Goal: Ask a question

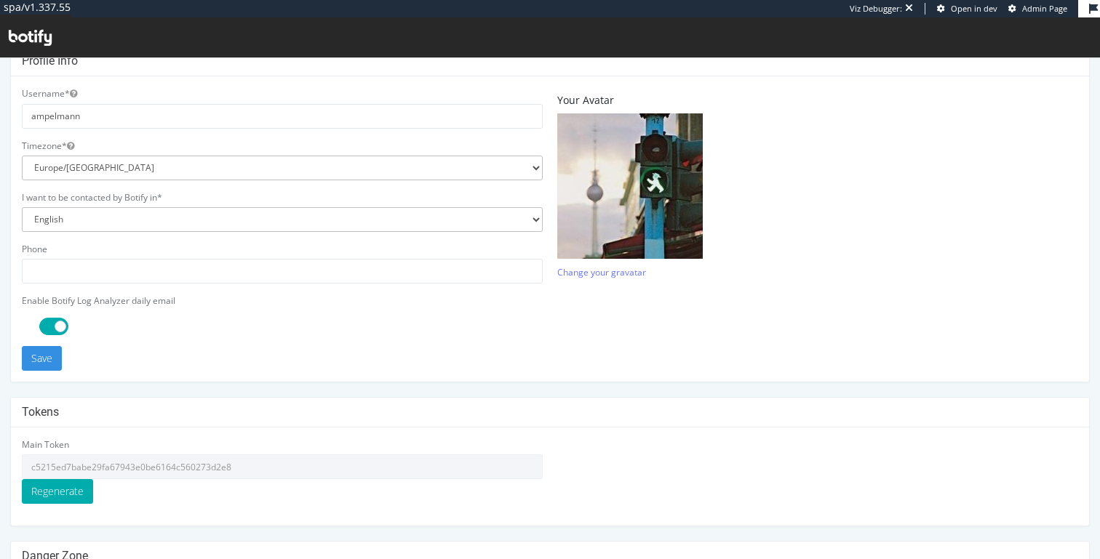
scroll to position [414, 0]
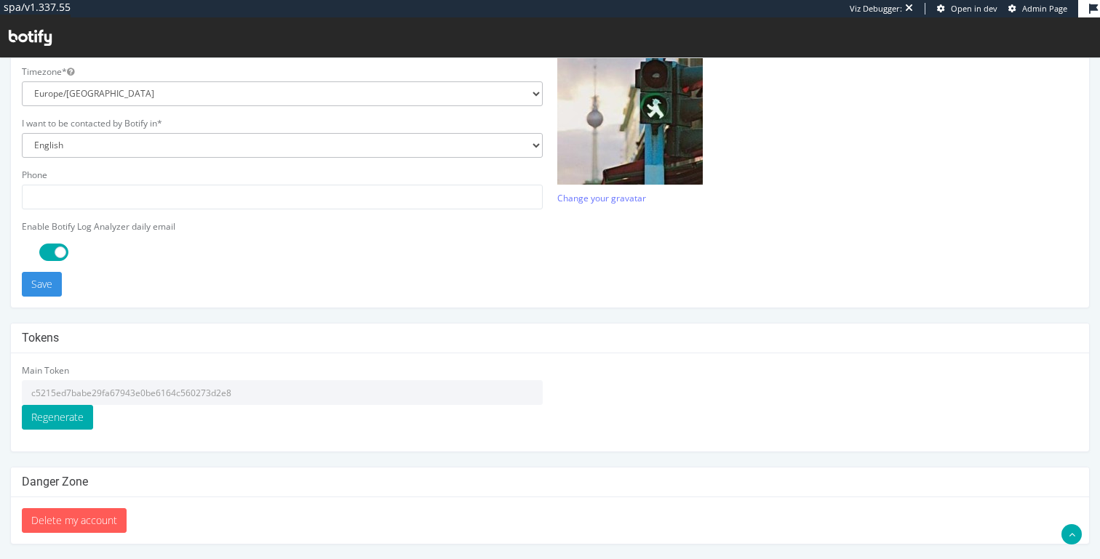
click at [175, 397] on input "c5215ed7babe29fa67943e0be6164c560273d2e8" at bounding box center [282, 392] width 521 height 25
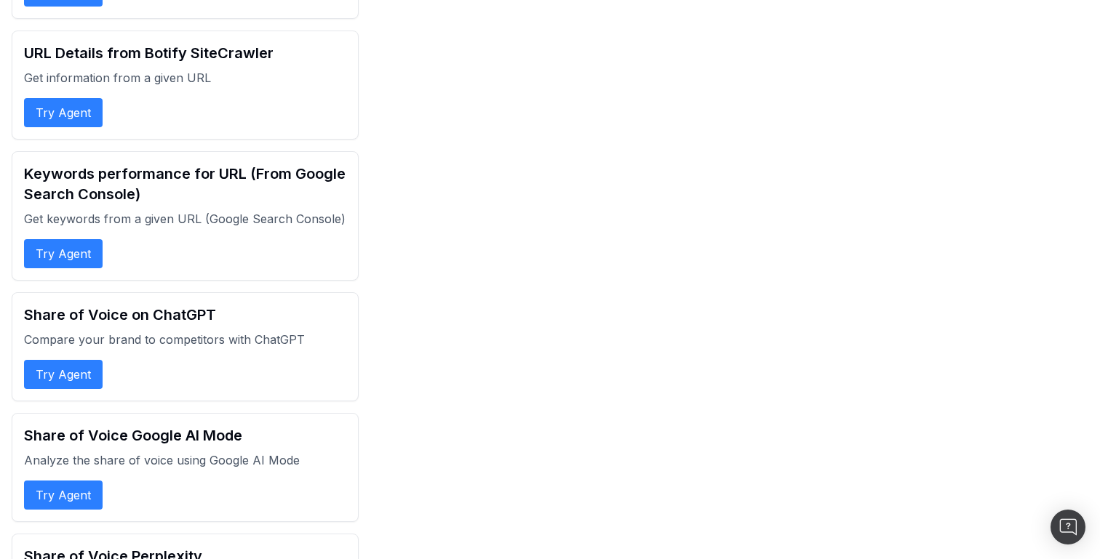
scroll to position [3314, 0]
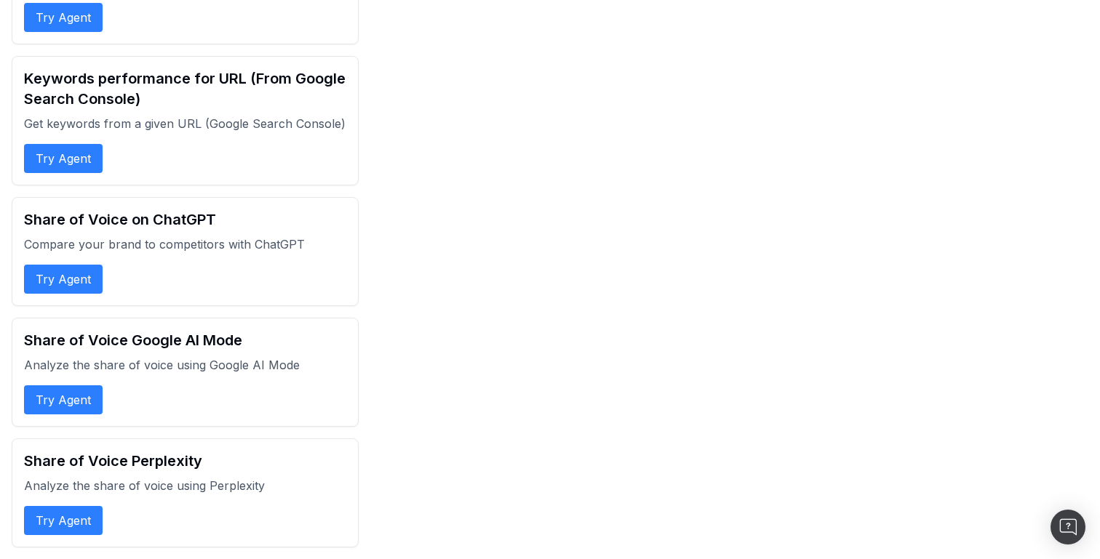
click at [284, 243] on p "Compare your brand to competitors with ChatGPT" at bounding box center [185, 244] width 322 height 17
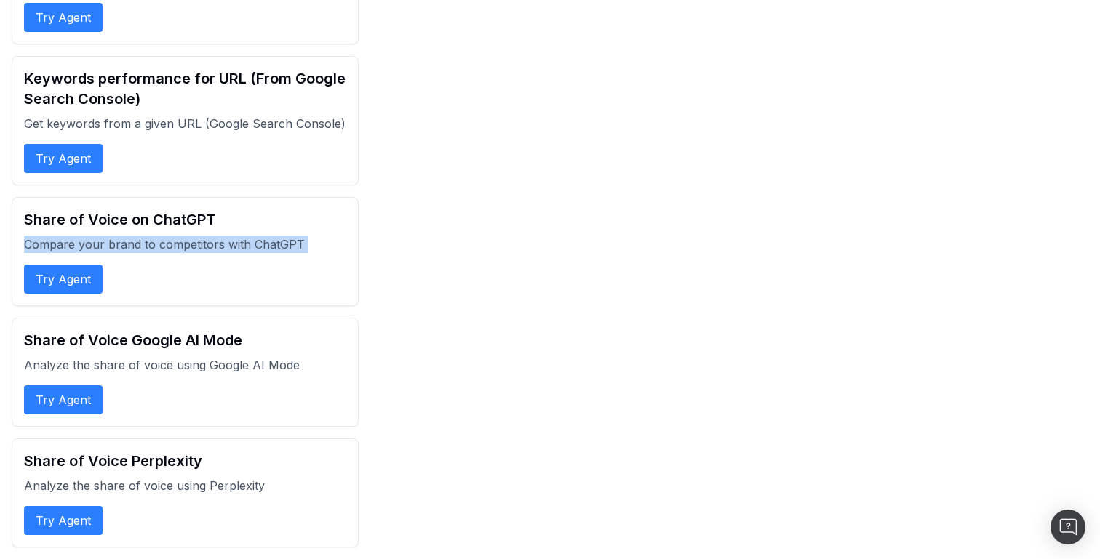
click at [284, 243] on p "Compare your brand to competitors with ChatGPT" at bounding box center [185, 244] width 322 height 17
click at [295, 243] on p "Compare your brand to competitors with ChatGPT" at bounding box center [185, 244] width 322 height 17
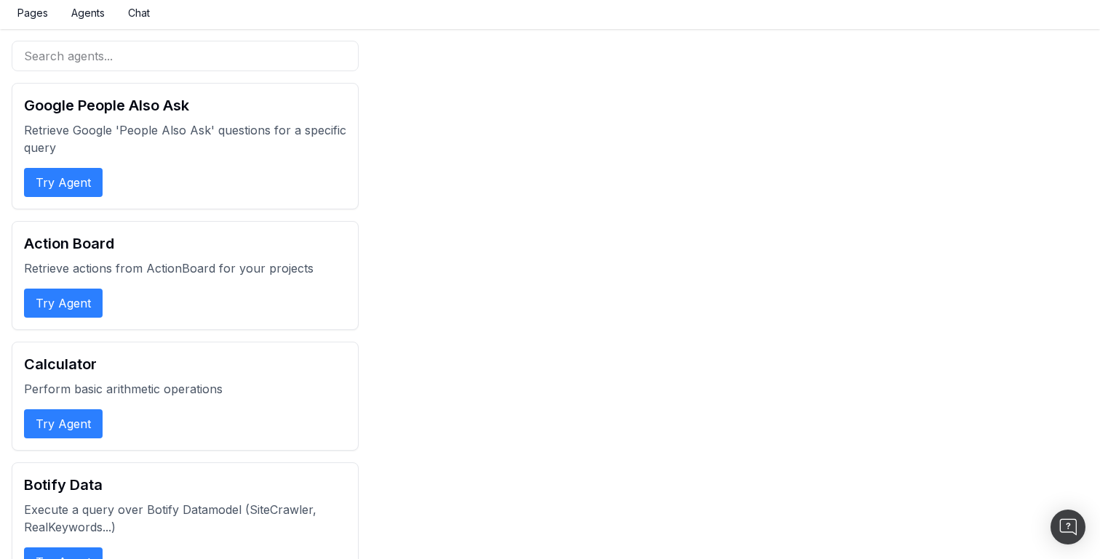
scroll to position [0, 0]
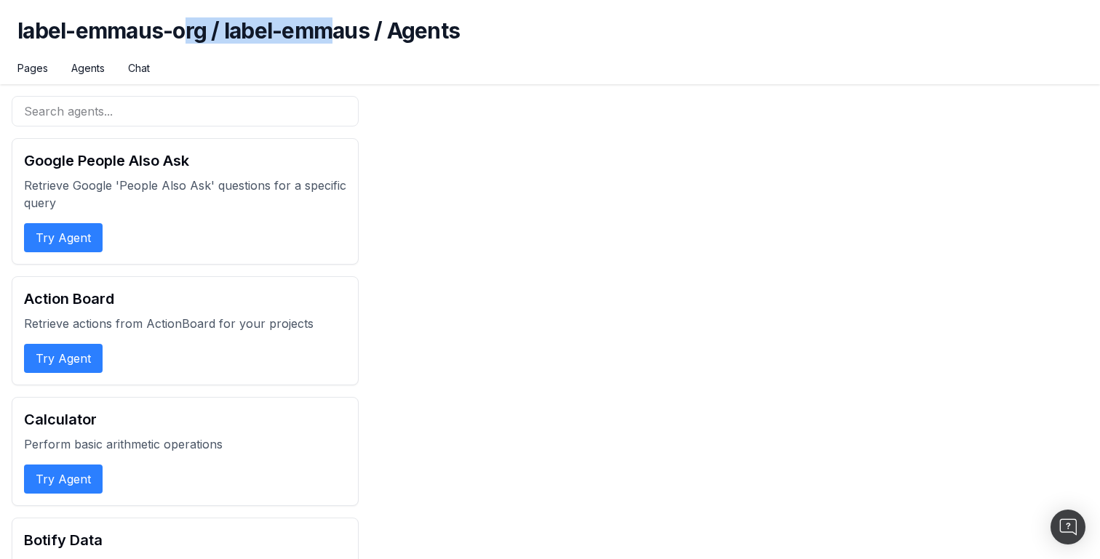
drag, startPoint x: 185, startPoint y: 30, endPoint x: 344, endPoint y: 30, distance: 159.3
click at [344, 30] on h1 "label-emmaus-org / label-emmaus / Agents" at bounding box center [549, 39] width 1065 height 44
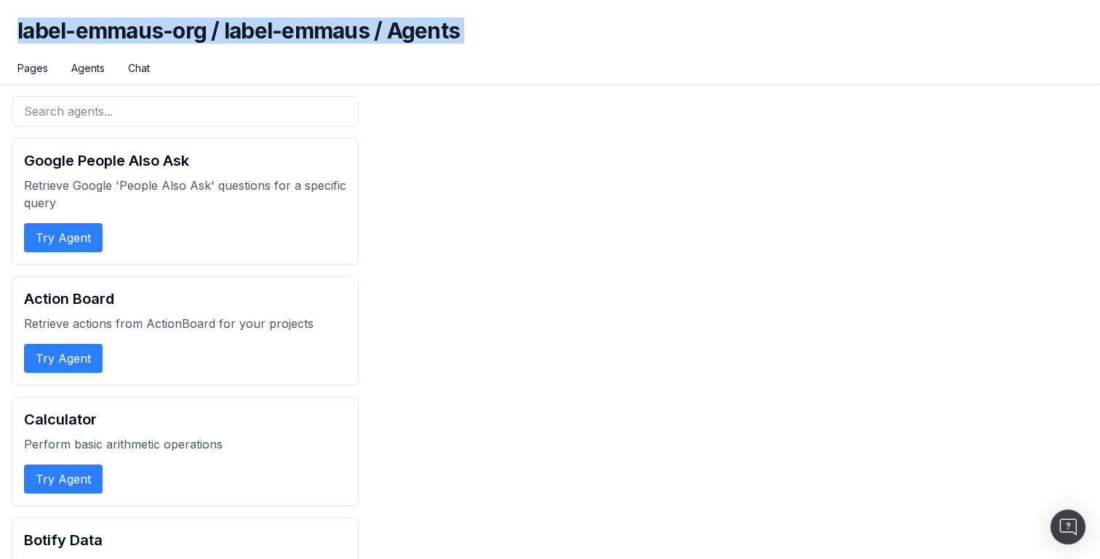
click at [344, 30] on h1 "label-emmaus-org / label-emmaus / Agents" at bounding box center [549, 39] width 1065 height 44
click at [386, 30] on h1 "label-emmaus-org / label-emmaus / Agents" at bounding box center [549, 39] width 1065 height 44
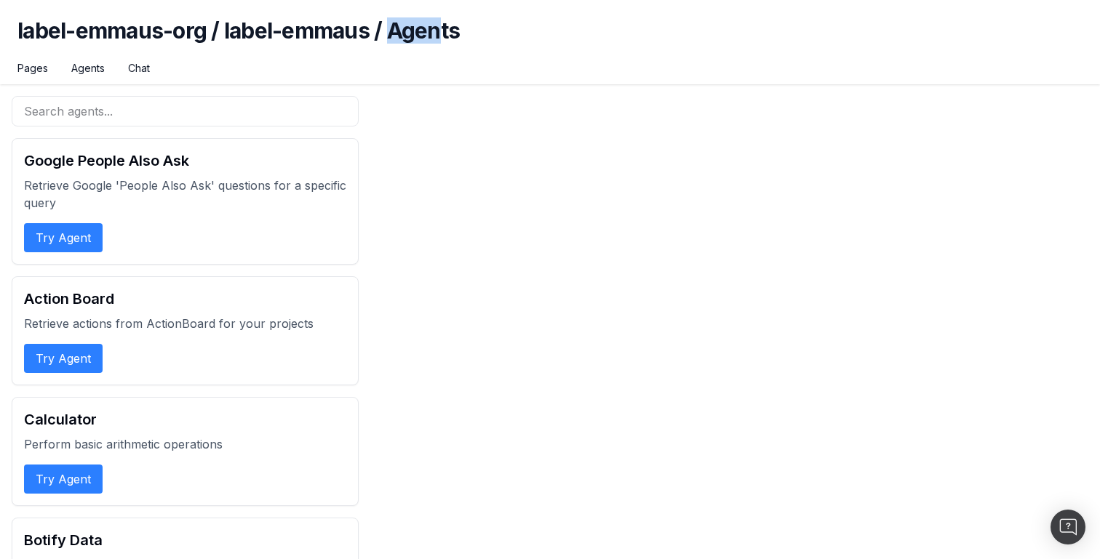
drag, startPoint x: 388, startPoint y: 33, endPoint x: 444, endPoint y: 33, distance: 56.7
click at [444, 33] on h1 "label-emmaus-org / label-emmaus / Agents" at bounding box center [549, 39] width 1065 height 44
click at [76, 223] on button "Try Agent" at bounding box center [63, 237] width 79 height 29
select select "1"
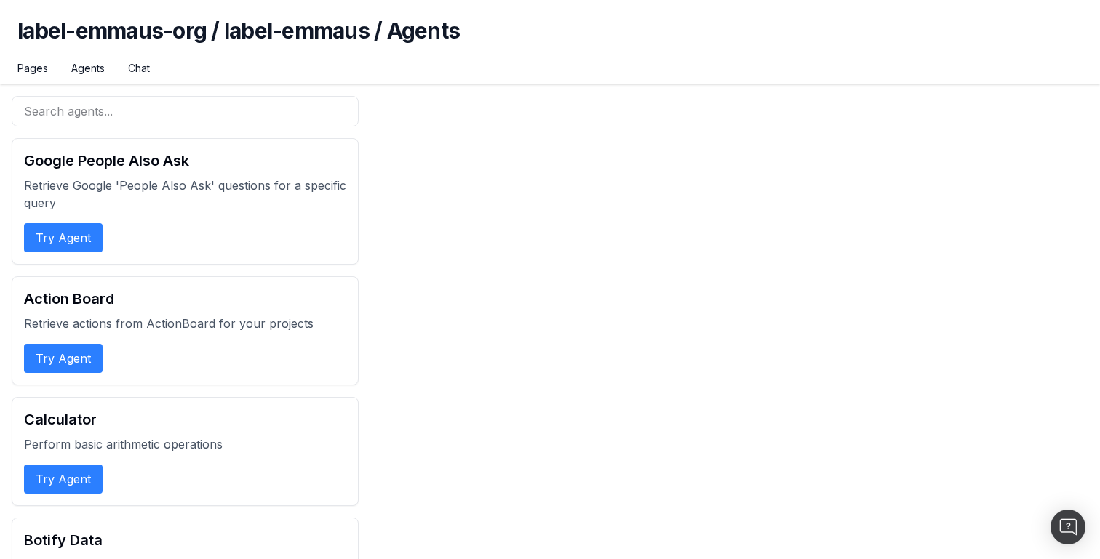
select select "1"
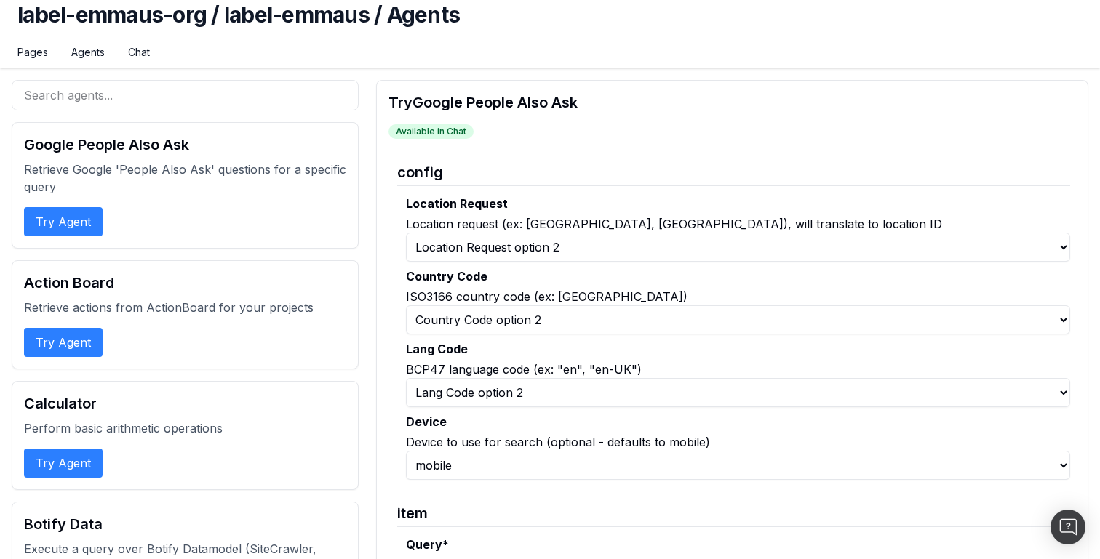
scroll to position [5, 0]
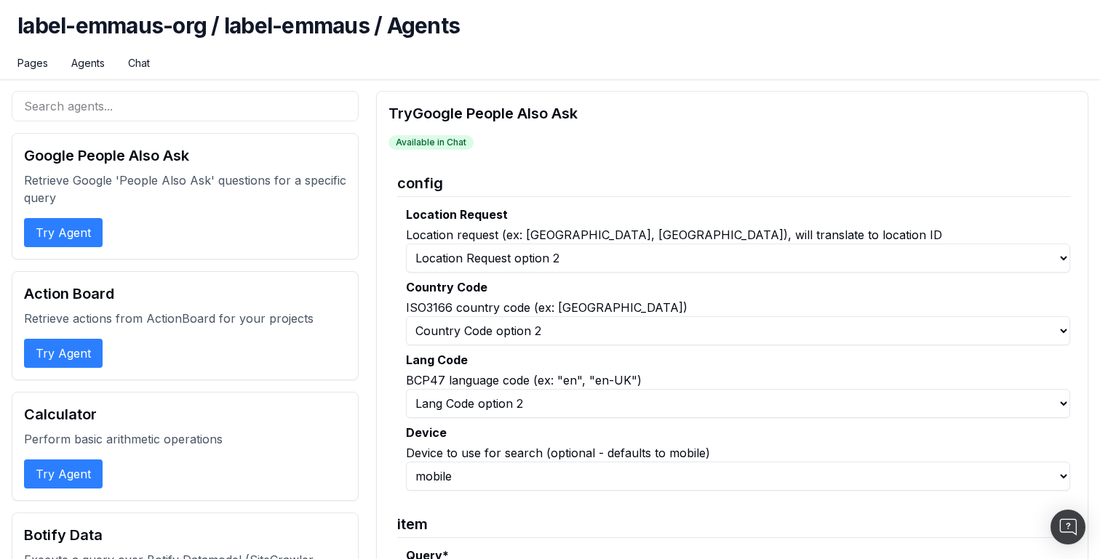
click at [438, 147] on span "Available in Chat" at bounding box center [430, 142] width 85 height 15
click at [447, 116] on h2 "Try Google People Also Ask" at bounding box center [731, 113] width 687 height 20
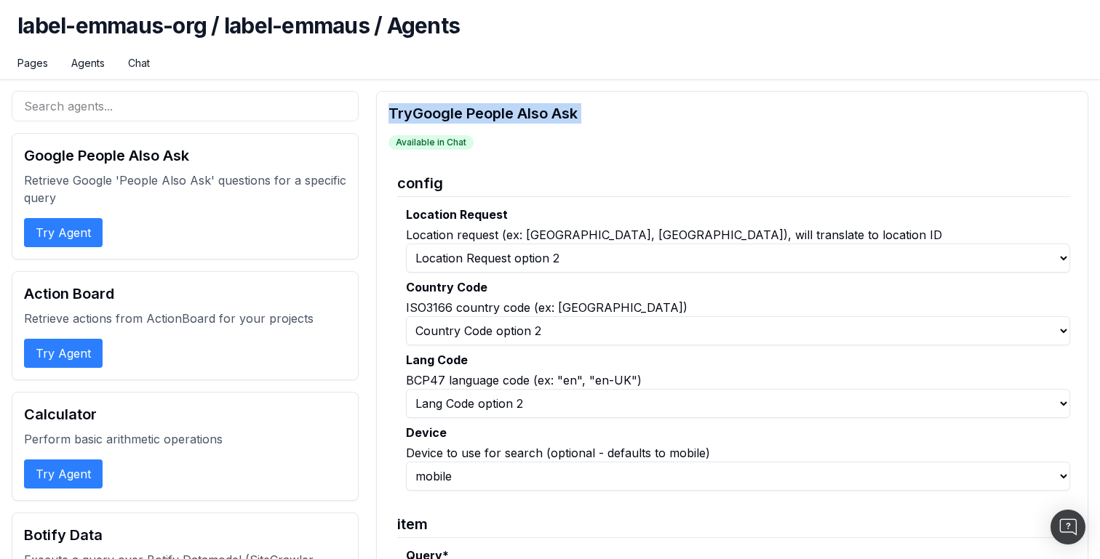
click at [447, 116] on h2 "Try Google People Also Ask" at bounding box center [731, 113] width 687 height 20
click at [447, 142] on span "Available in Chat" at bounding box center [430, 142] width 85 height 15
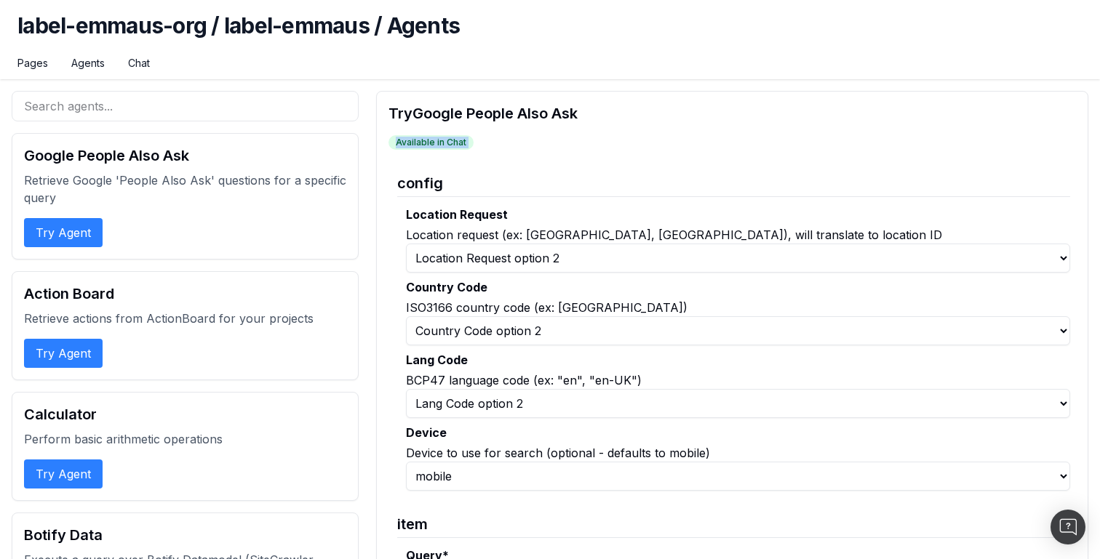
click at [472, 113] on h2 "Try Google People Also Ask" at bounding box center [731, 113] width 687 height 20
click at [471, 119] on h2 "Try Google People Also Ask" at bounding box center [731, 113] width 687 height 20
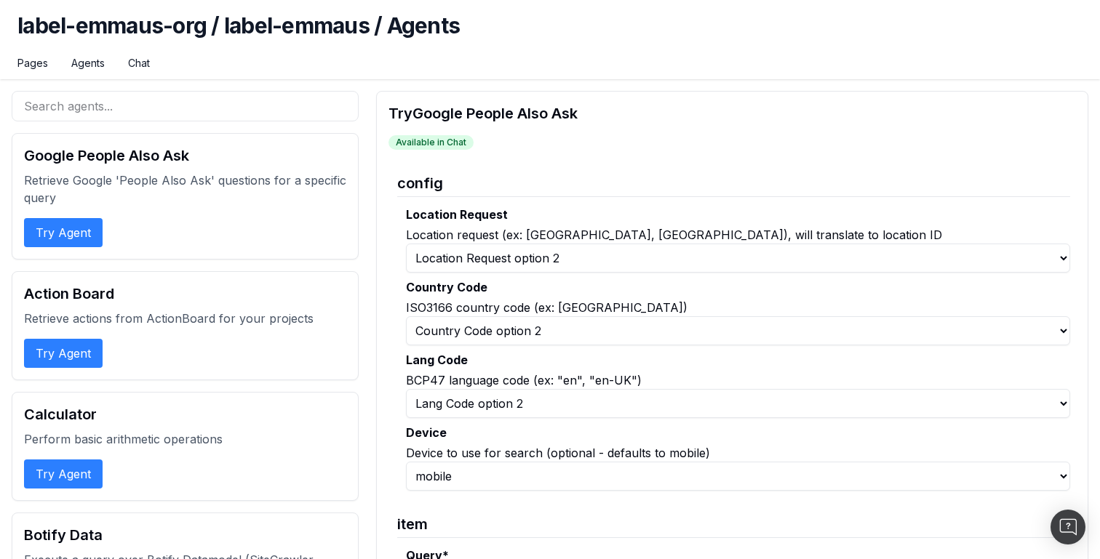
click at [450, 137] on span "Available in Chat" at bounding box center [430, 142] width 85 height 15
click at [476, 123] on h2 "Try Google People Also Ask" at bounding box center [731, 113] width 687 height 20
click at [497, 261] on select "Location Request option 1 Location Request option 2" at bounding box center [738, 258] width 664 height 29
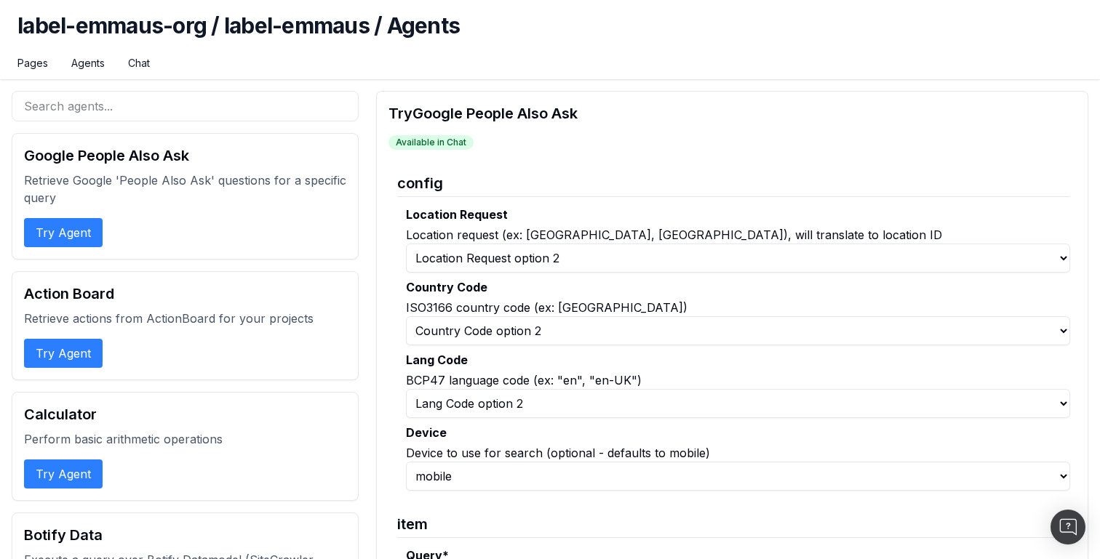
click at [466, 324] on select "Country Code option 1 Country Code option 2" at bounding box center [738, 330] width 664 height 29
click at [466, 402] on select "Lang Code option 1 Lang Code option 2" at bounding box center [738, 403] width 664 height 29
click at [454, 463] on select "mobile desktop" at bounding box center [738, 476] width 664 height 29
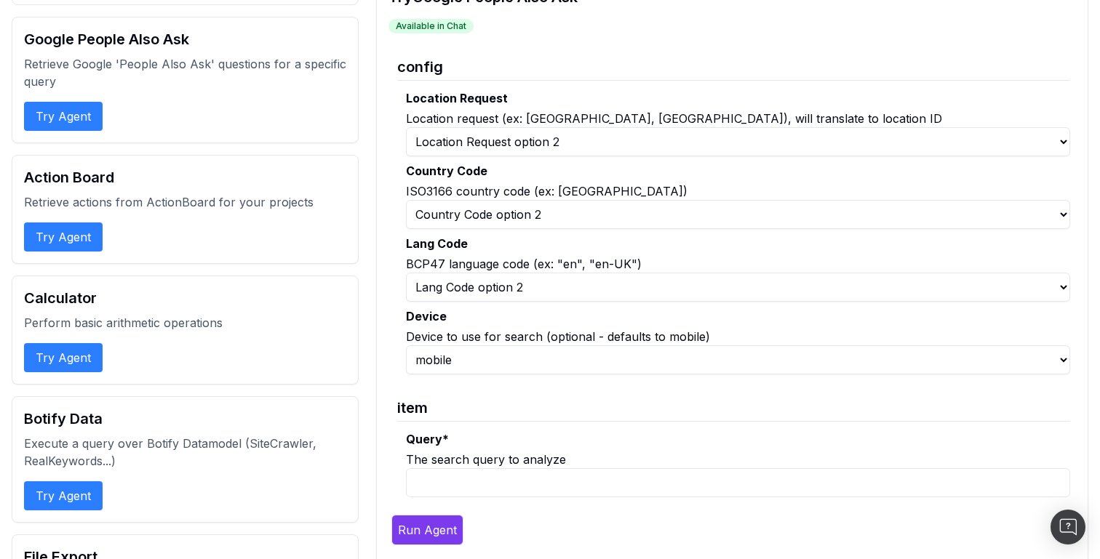
scroll to position [122, 0]
click at [511, 290] on select "Lang Code option 1 Lang Code option 2" at bounding box center [738, 286] width 664 height 29
click at [549, 220] on select "Country Code option 1 Country Code option 2" at bounding box center [738, 213] width 664 height 29
click at [406, 199] on select "Country Code option 1 Country Code option 2" at bounding box center [738, 213] width 664 height 29
click at [550, 217] on select "Country Code option 1 Country Code option 2" at bounding box center [738, 213] width 664 height 29
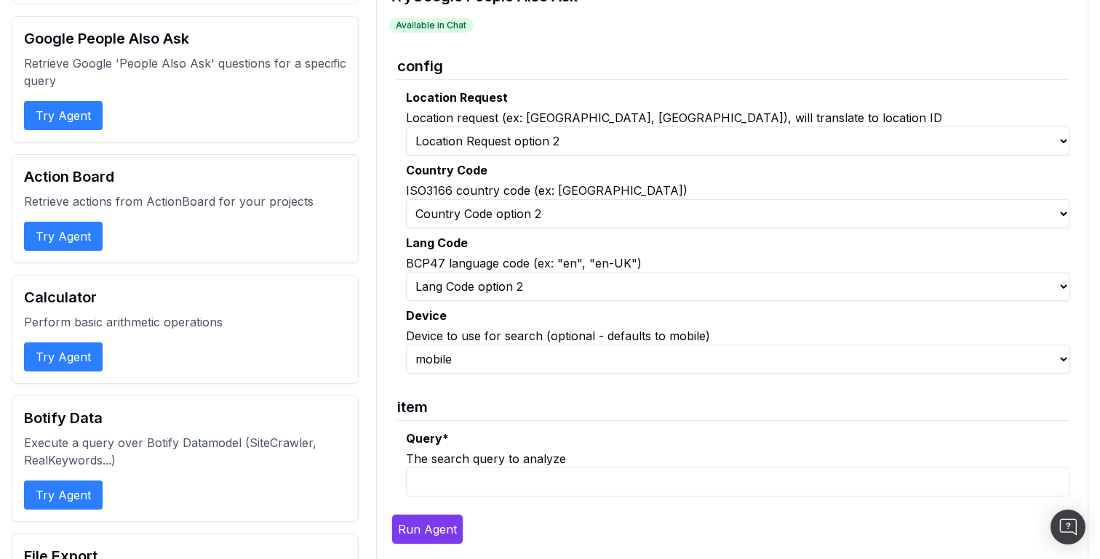
select select "0"
click at [406, 199] on select "Country Code option 1 Country Code option 2" at bounding box center [738, 213] width 664 height 29
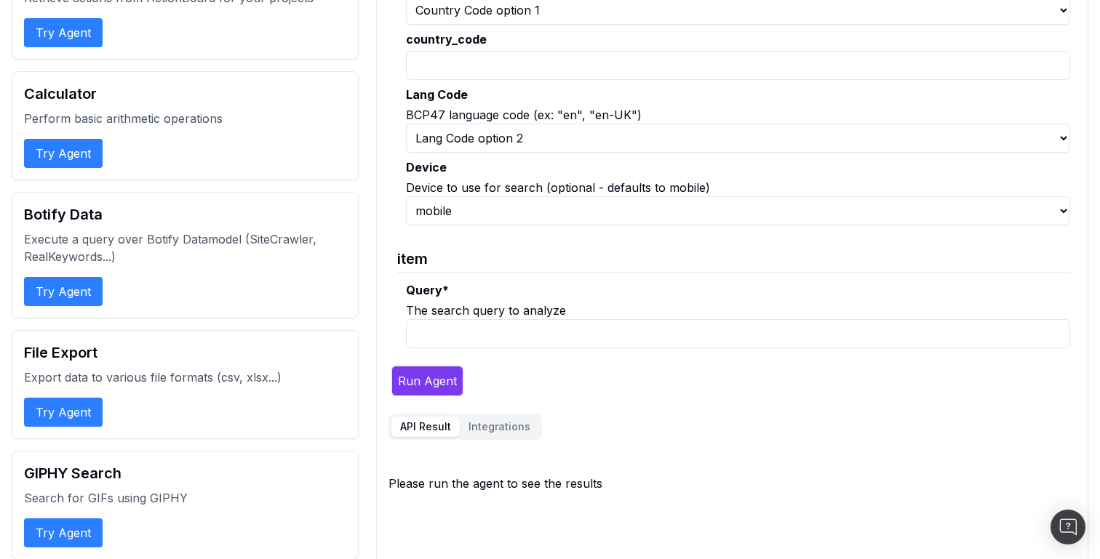
click at [523, 319] on input "Query *" at bounding box center [738, 333] width 664 height 29
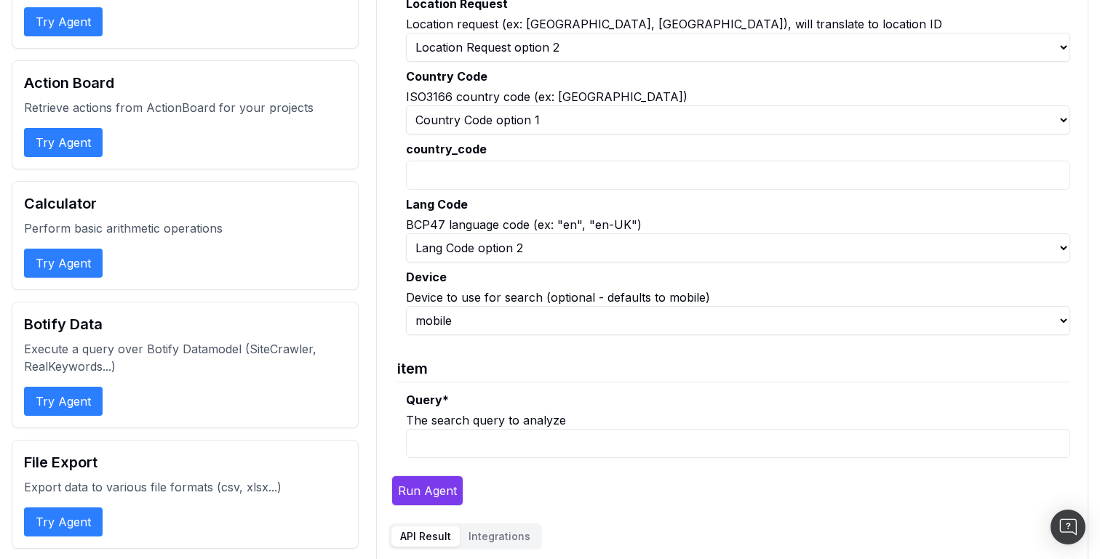
scroll to position [0, 0]
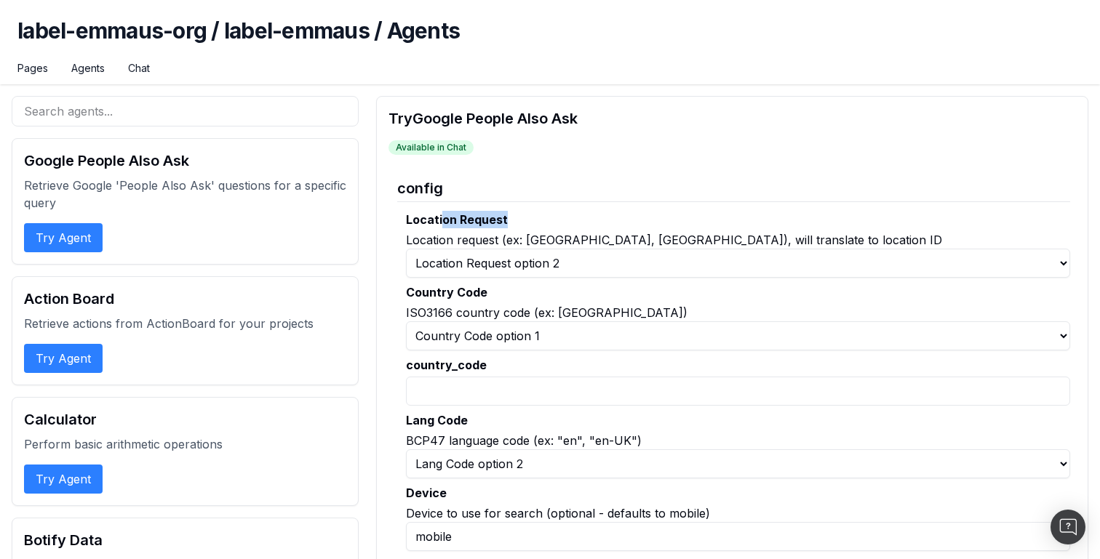
drag, startPoint x: 440, startPoint y: 213, endPoint x: 552, endPoint y: 214, distance: 112.0
click at [552, 214] on label "Location Request" at bounding box center [738, 219] width 664 height 17
drag, startPoint x: 391, startPoint y: 186, endPoint x: 485, endPoint y: 184, distance: 93.9
click at [485, 184] on fieldset "config Location Request Location request (ex: Paris, FR), will translate to loc…" at bounding box center [729, 426] width 682 height 519
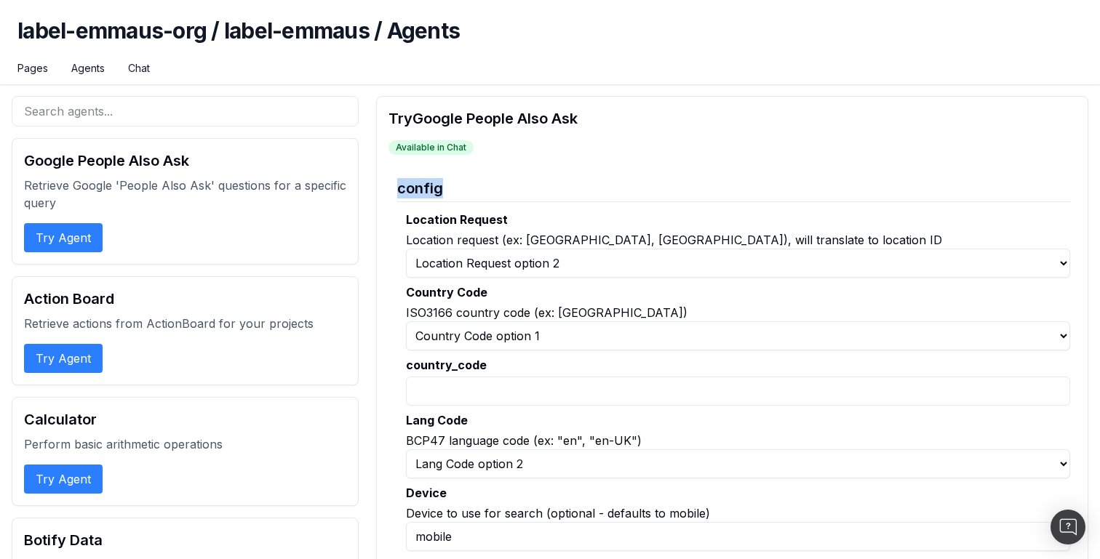
click at [485, 184] on legend "config" at bounding box center [733, 185] width 673 height 36
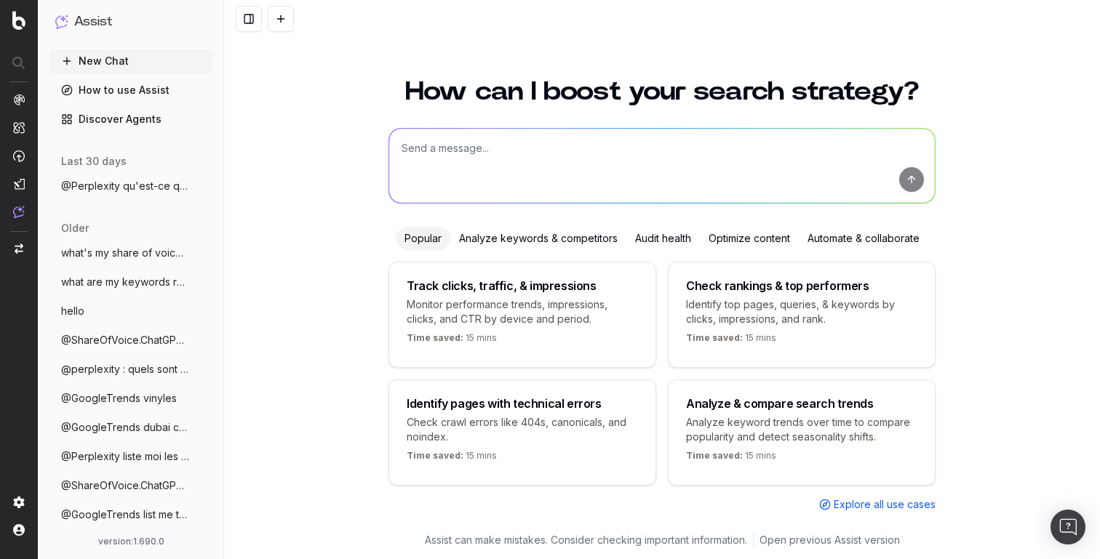
scroll to position [5, 0]
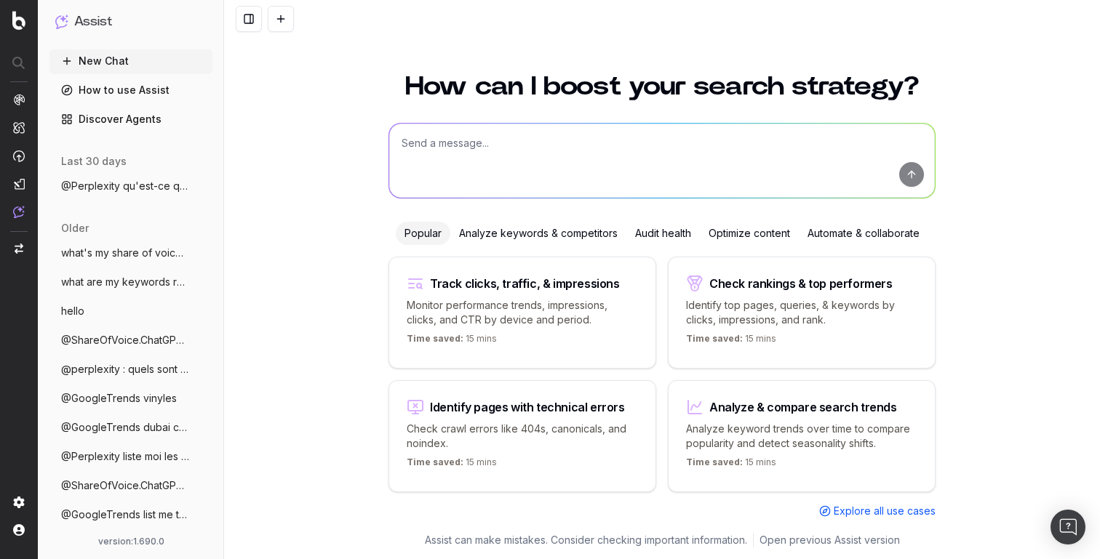
click at [476, 147] on textarea at bounding box center [662, 161] width 546 height 74
type textarea "@GooglePeopleAlsoAsk for "quel est le meilleur smartphone en 2025" à Bourg en b…"
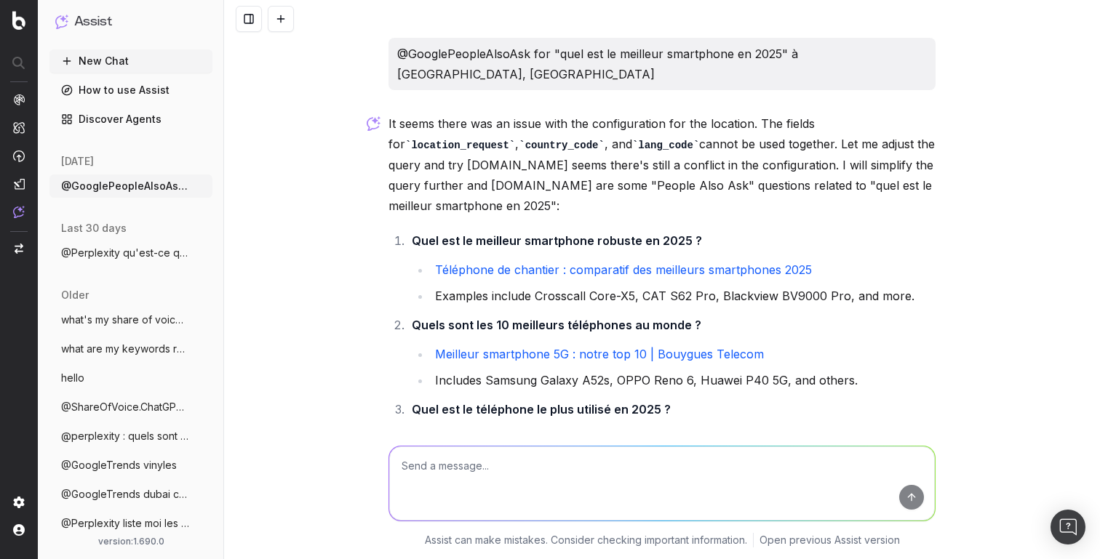
click at [458, 141] on code "location_request" at bounding box center [460, 146] width 110 height 12
click at [549, 141] on code "country_code" at bounding box center [562, 146] width 86 height 12
click at [446, 140] on code "location_request" at bounding box center [460, 146] width 110 height 12
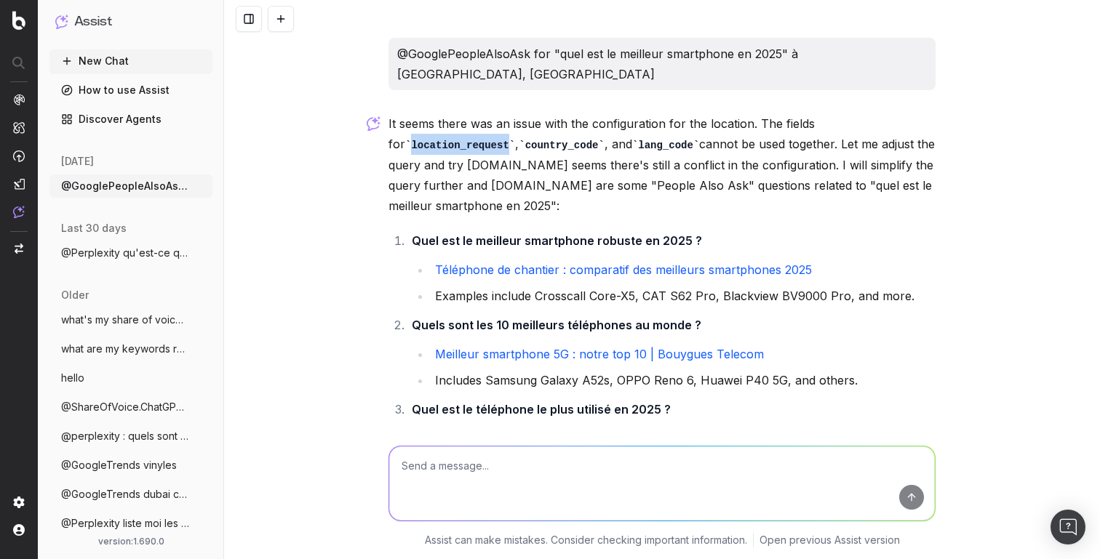
click at [446, 140] on code "location_request" at bounding box center [460, 146] width 110 height 12
copy code "location_request"
click at [418, 148] on code "location_request" at bounding box center [460, 146] width 110 height 12
